Goal: Navigation & Orientation: Find specific page/section

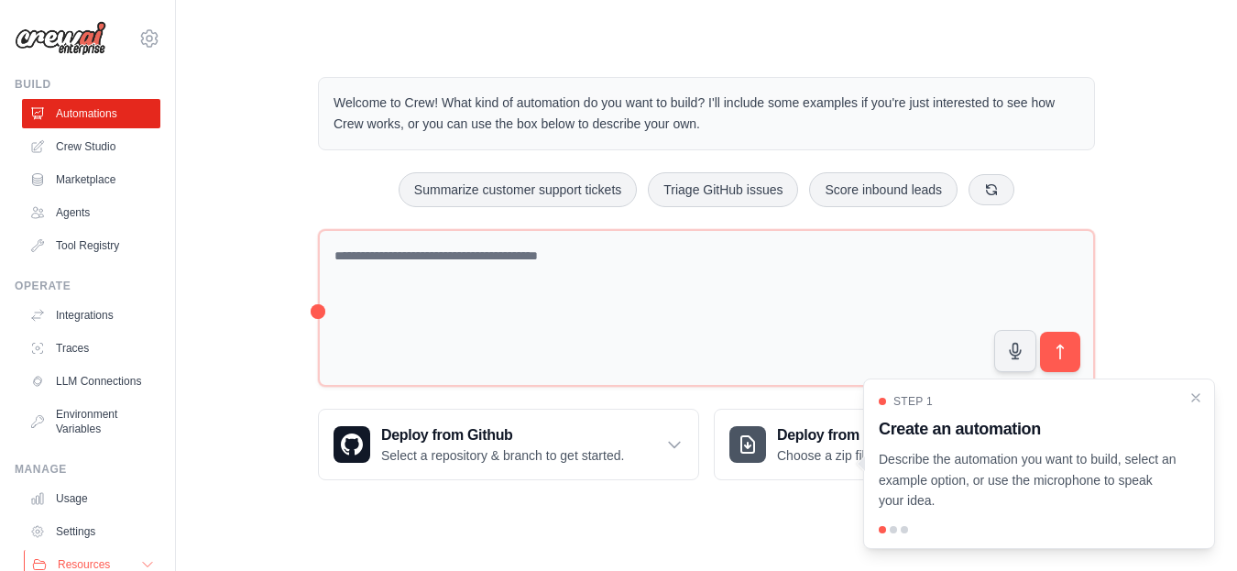
click at [123, 550] on button "Resources" at bounding box center [93, 564] width 138 height 29
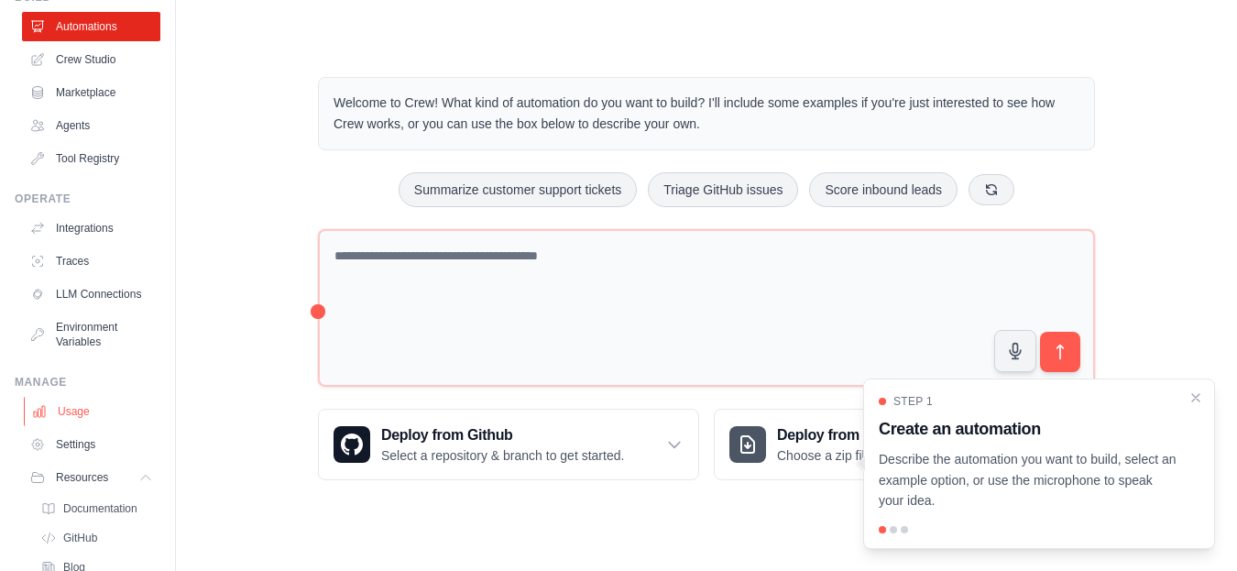
click at [81, 425] on link "Usage" at bounding box center [93, 411] width 138 height 29
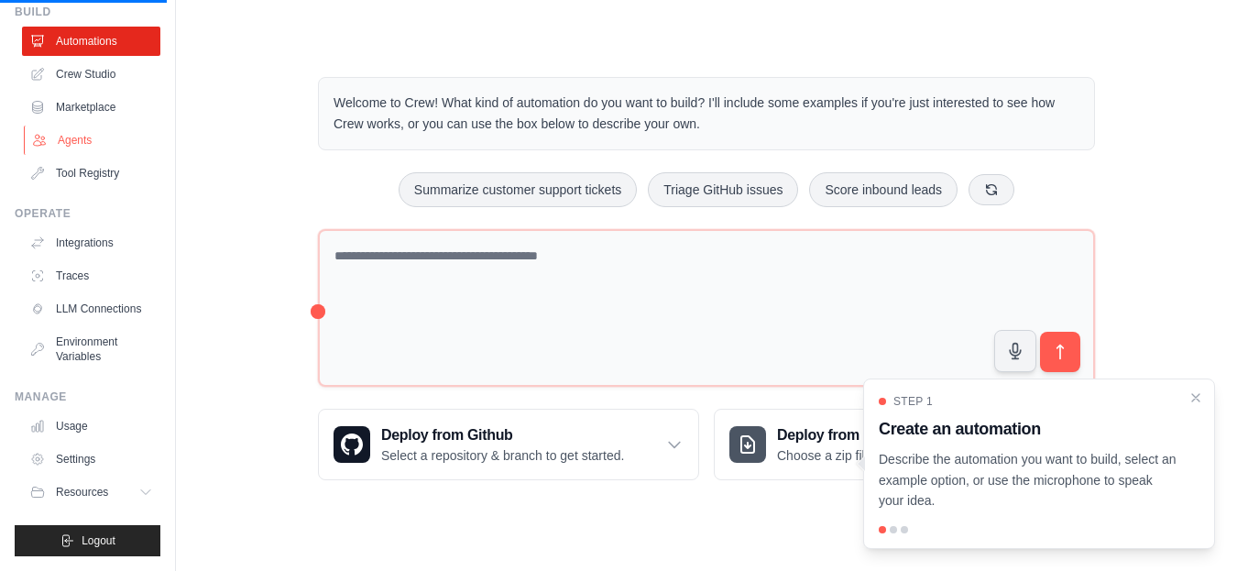
click at [60, 126] on link "Agents" at bounding box center [93, 140] width 138 height 29
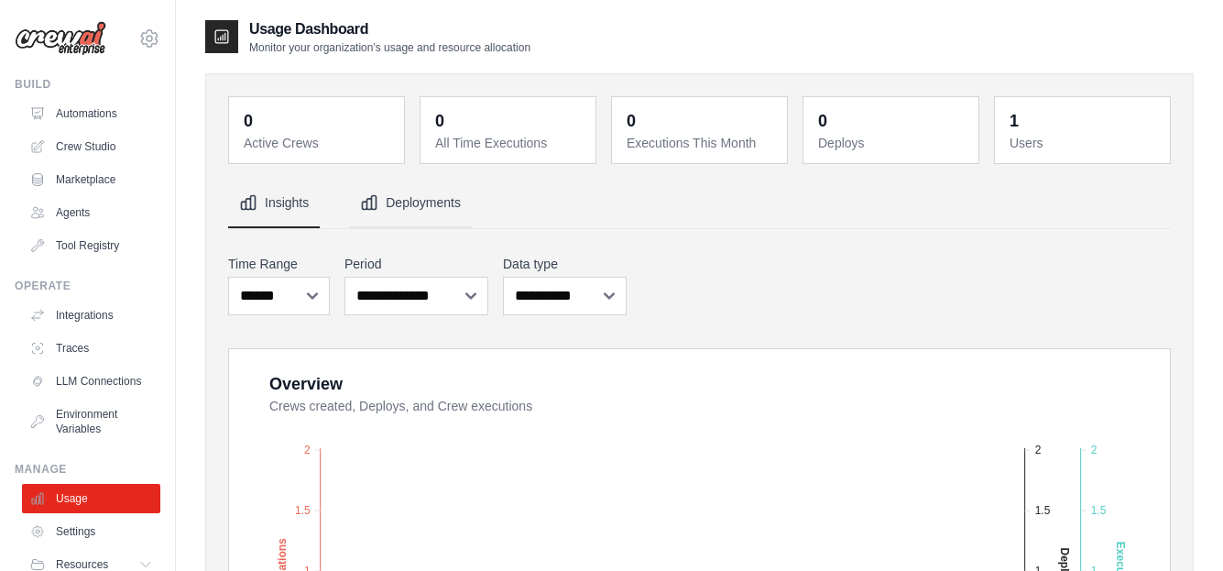
click at [369, 211] on icon "Tabs" at bounding box center [369, 202] width 18 height 18
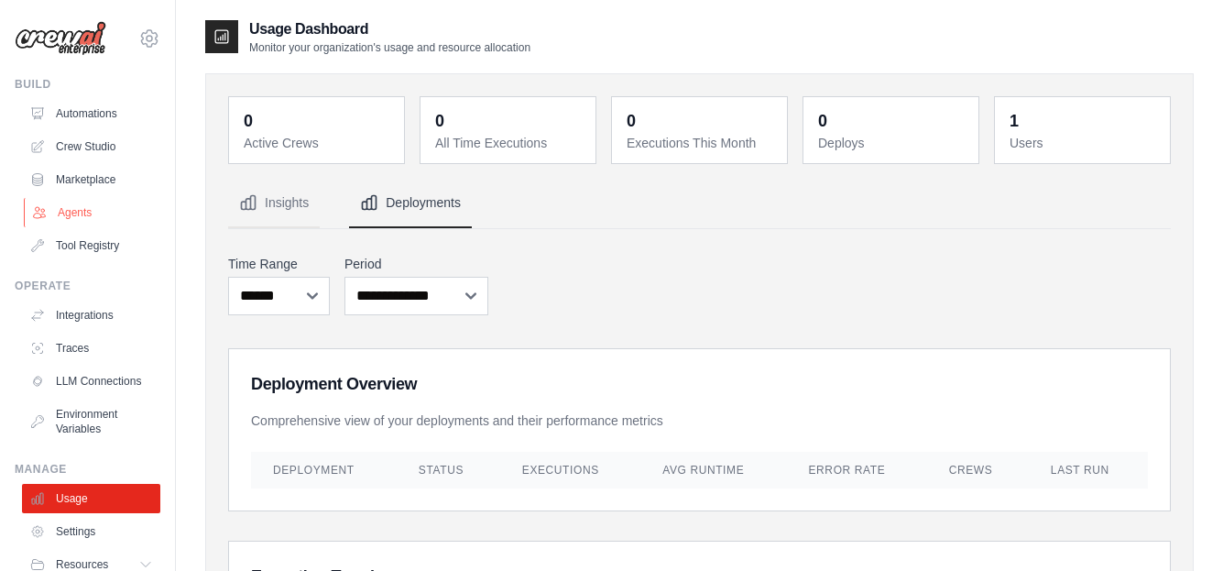
click at [67, 215] on link "Agents" at bounding box center [93, 212] width 138 height 29
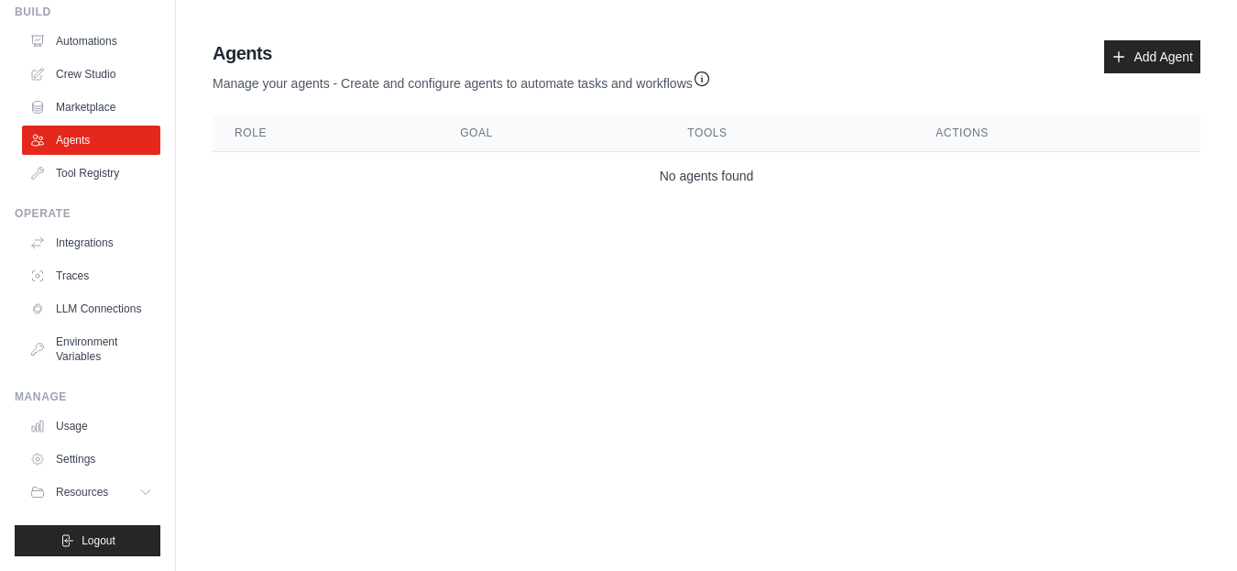
scroll to position [87, 0]
click at [140, 495] on icon at bounding box center [147, 492] width 15 height 15
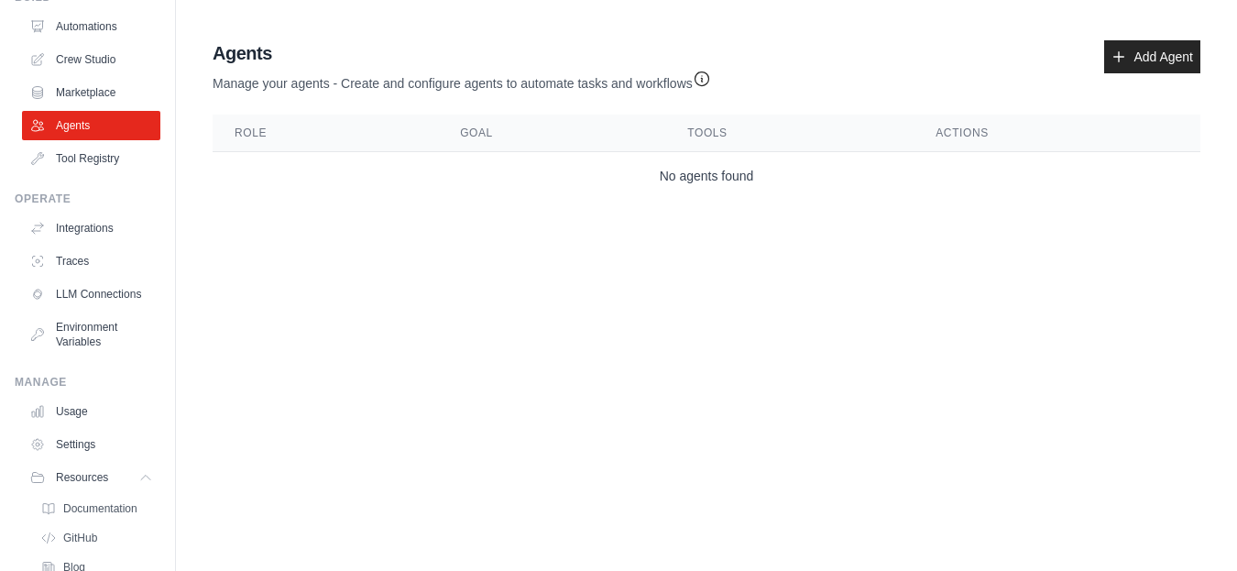
scroll to position [204, 0]
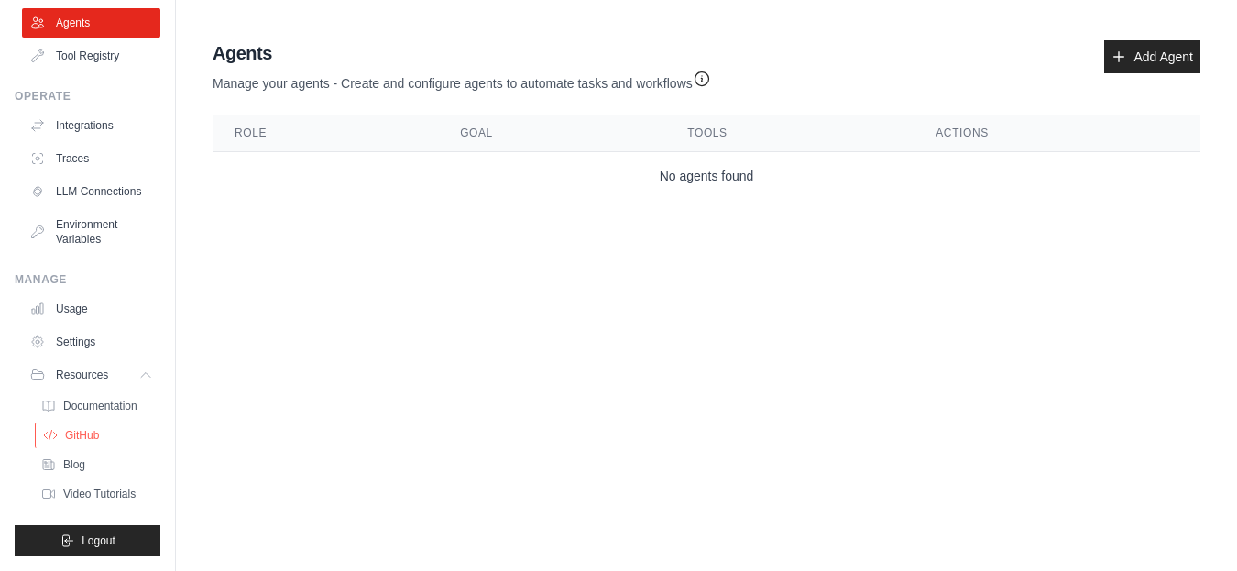
click at [78, 431] on span "GitHub" at bounding box center [82, 435] width 34 height 15
